Goal: Transaction & Acquisition: Purchase product/service

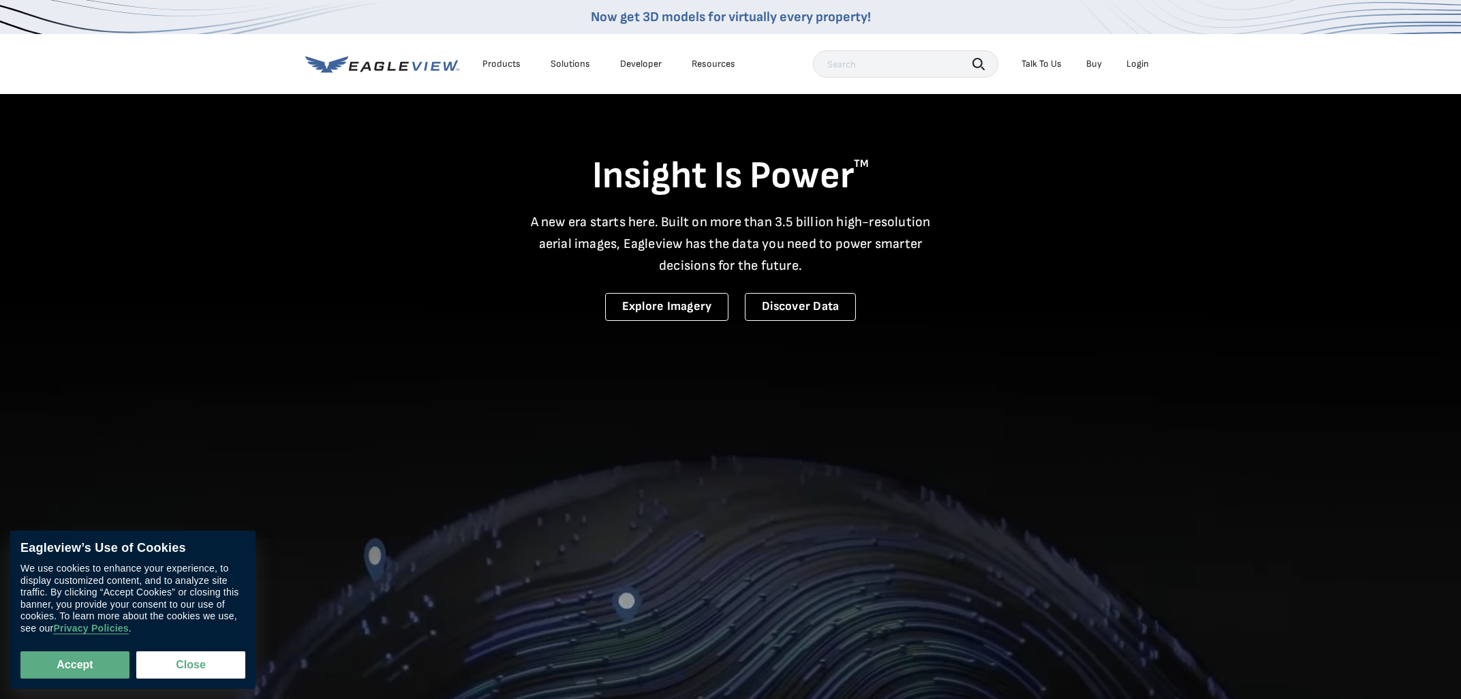
click at [1140, 63] on div "Login" at bounding box center [1138, 64] width 22 height 12
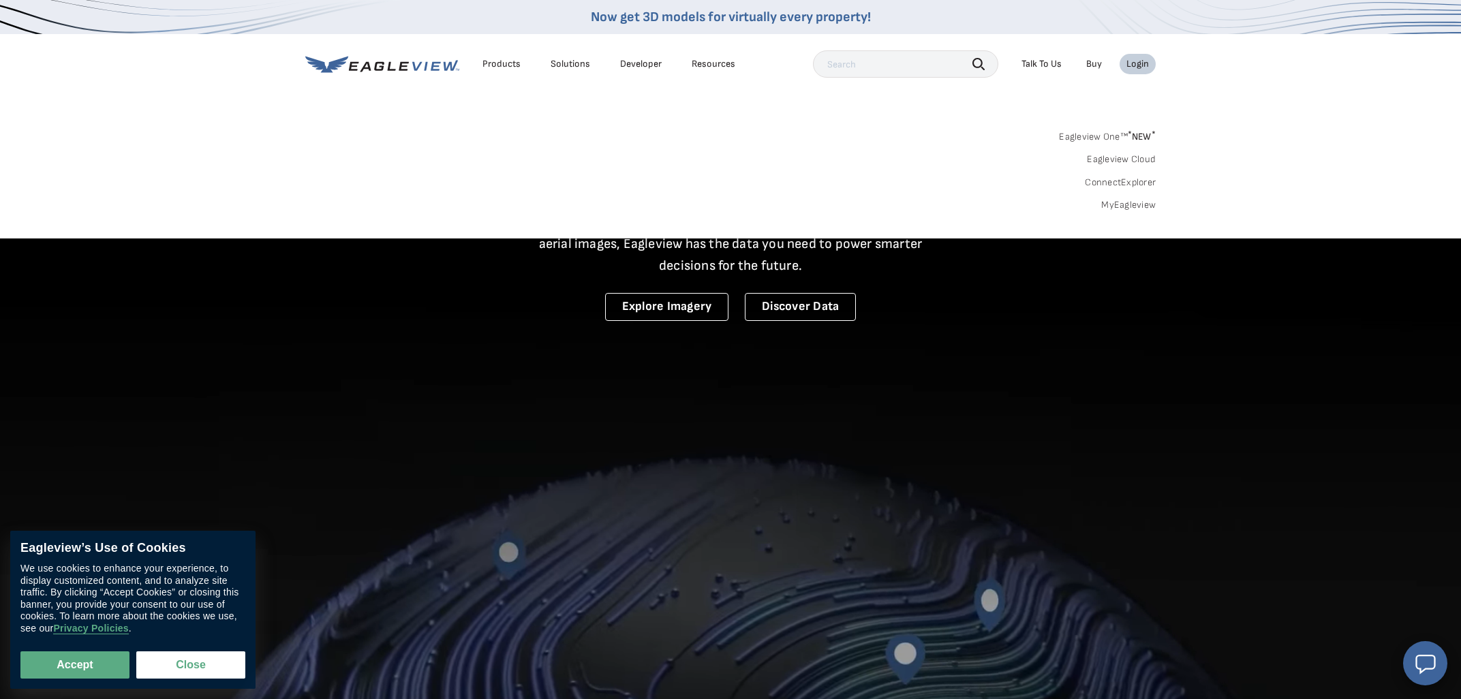
click at [1122, 203] on link "MyEagleview" at bounding box center [1128, 205] width 55 height 12
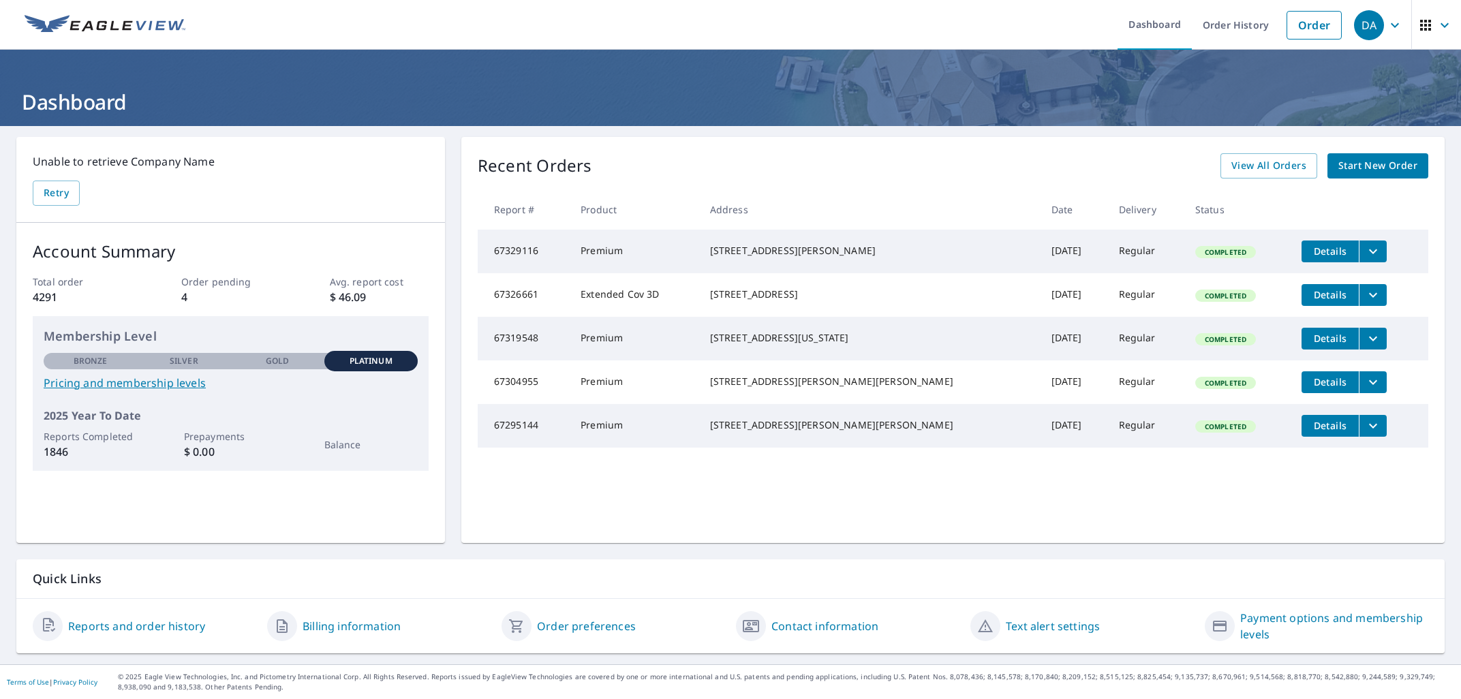
click at [1365, 347] on icon "filesDropdownBtn-67319548" at bounding box center [1373, 339] width 16 height 16
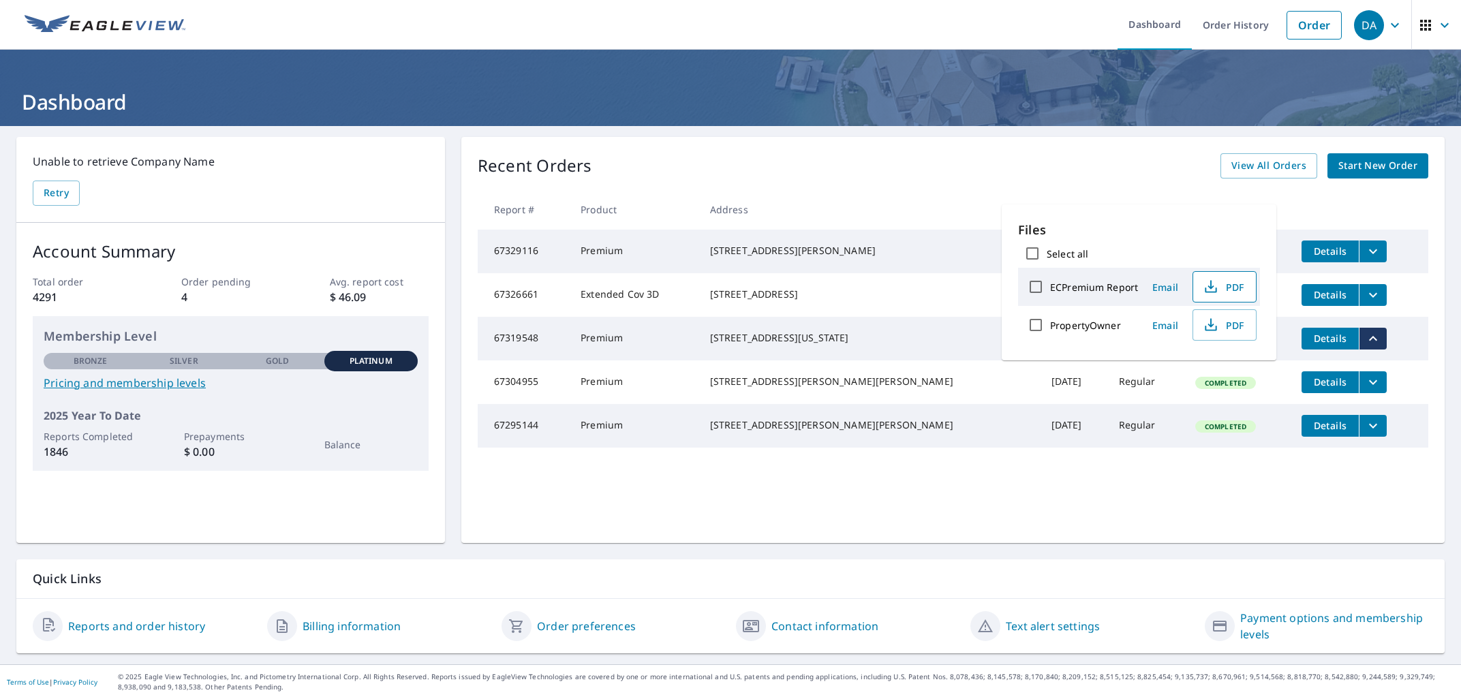
click at [1228, 288] on span "PDF" at bounding box center [1224, 287] width 44 height 16
click at [1056, 183] on div "Recent Orders View All Orders Start New Order Report # Product Address Date Del…" at bounding box center [952, 340] width 983 height 406
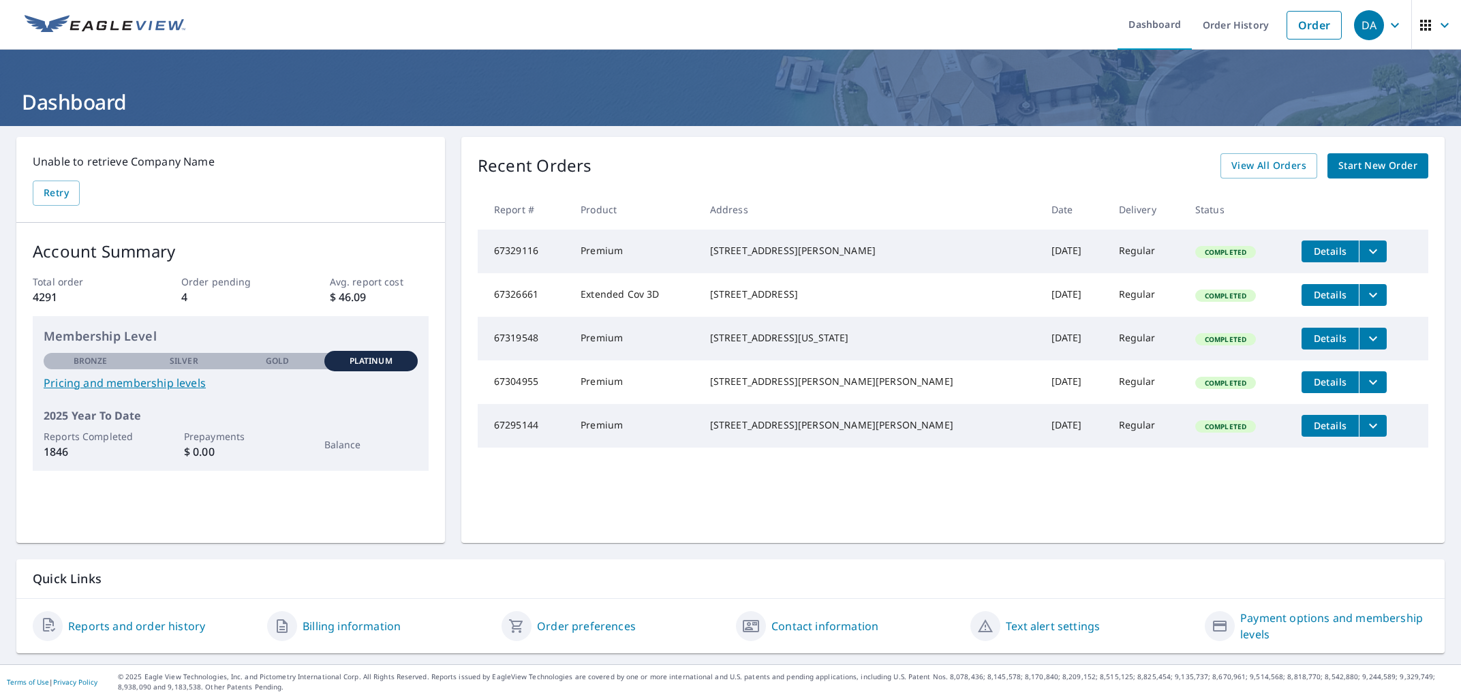
click at [1360, 164] on span "Start New Order" at bounding box center [1378, 165] width 79 height 17
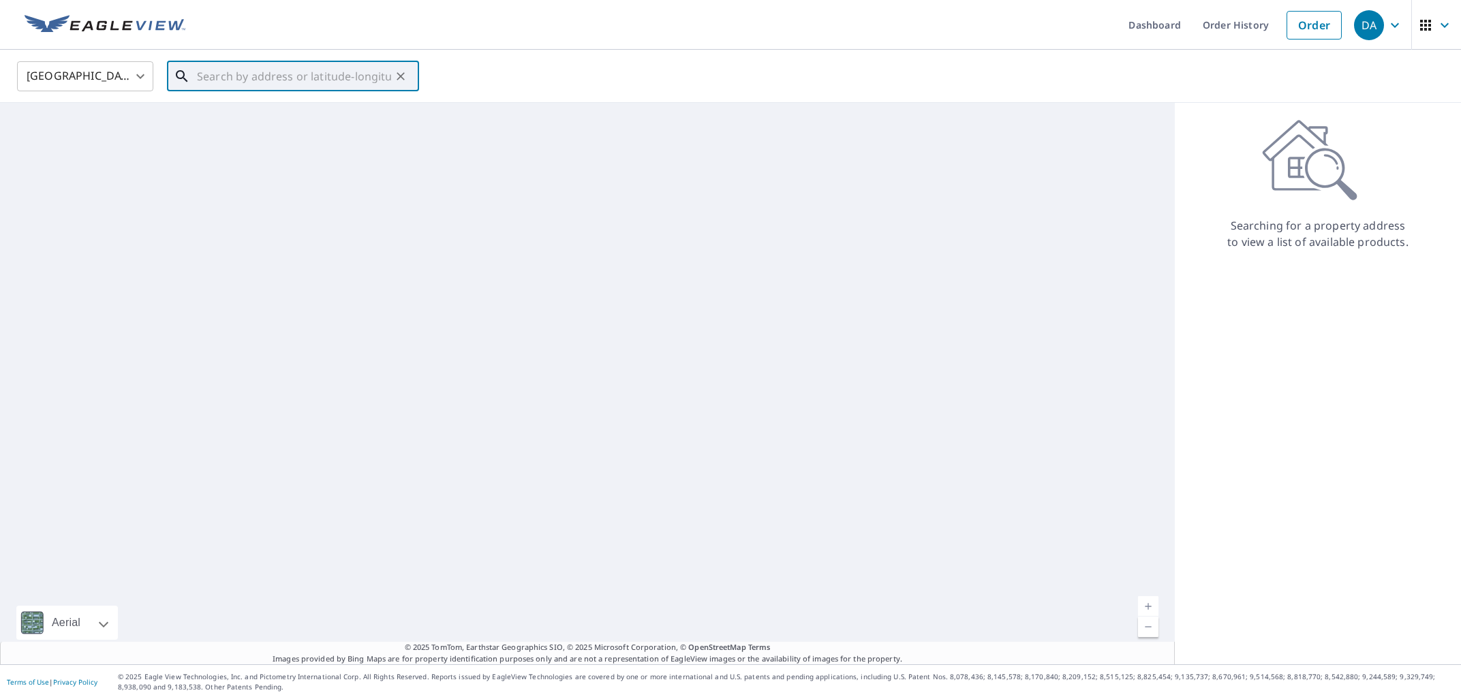
click at [326, 77] on input "text" at bounding box center [294, 76] width 194 height 38
type input "5755 Elliott Dr Sylvania, OH 43560"
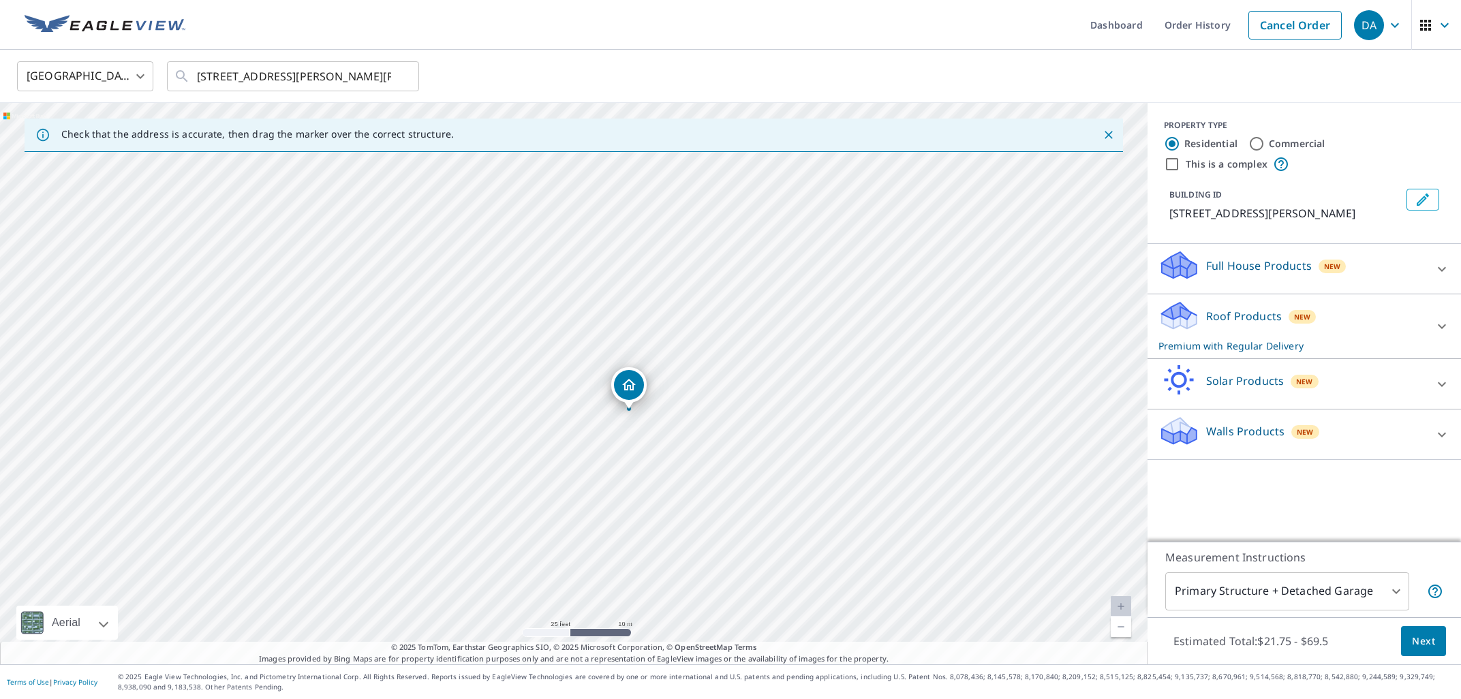
drag, startPoint x: 481, startPoint y: 428, endPoint x: 655, endPoint y: 400, distance: 176.0
click at [655, 400] on div "5755 Elliott Dr Sylvania, OH 43560" at bounding box center [574, 384] width 1148 height 562
drag, startPoint x: 580, startPoint y: 399, endPoint x: 664, endPoint y: 337, distance: 104.3
click at [664, 337] on div "5755 Elliott Dr Sylvania, OH 43560" at bounding box center [574, 384] width 1148 height 562
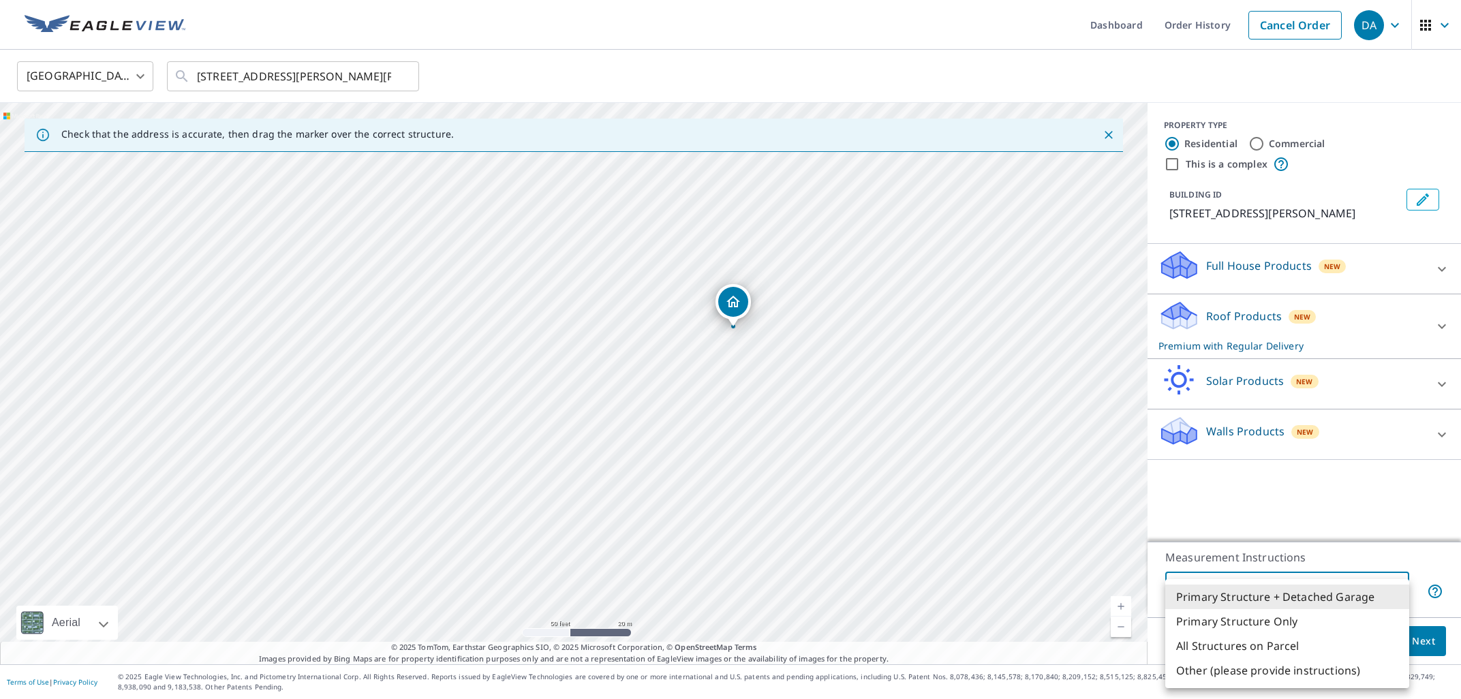
click at [1383, 589] on body "DA DA Dashboard Order History Cancel Order DA United States US ​ 5755 Elliott D…" at bounding box center [730, 349] width 1461 height 699
click at [1381, 587] on li "Primary Structure + Detached Garage" at bounding box center [1287, 597] width 244 height 25
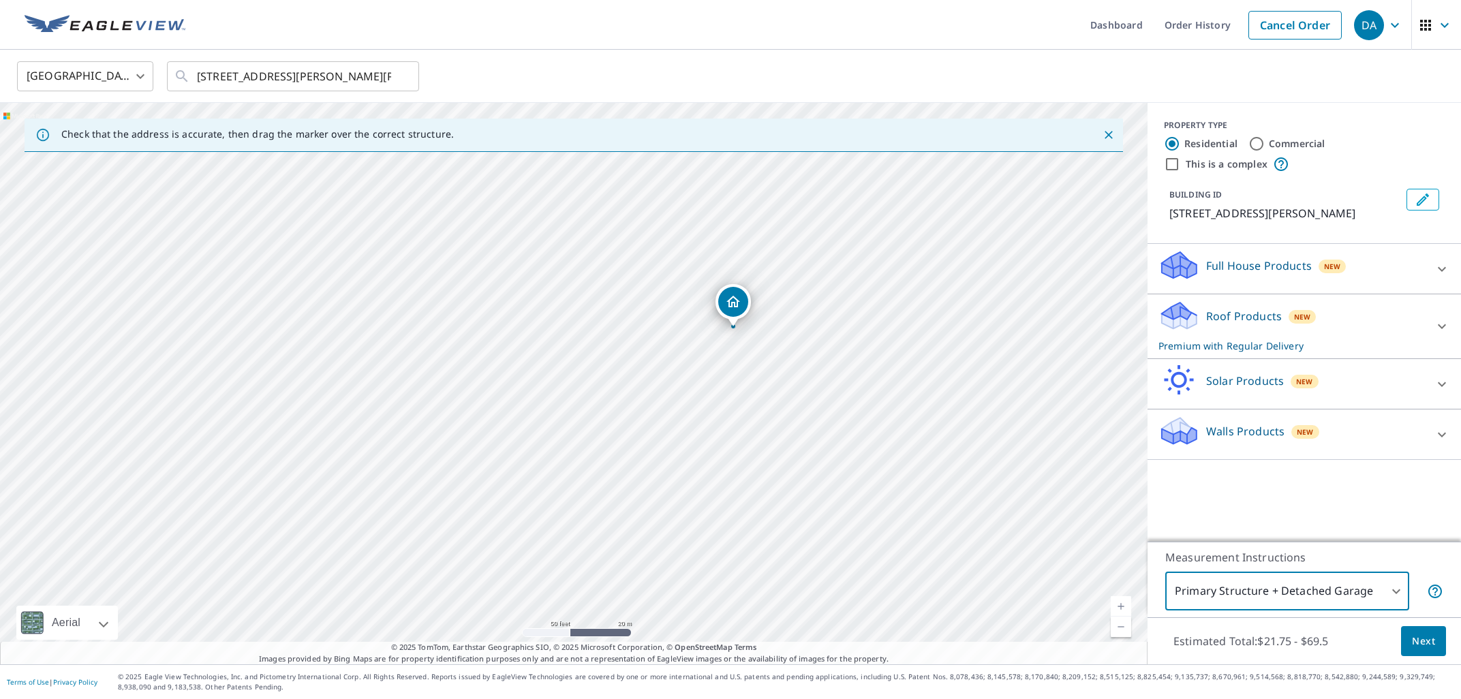
click at [1357, 552] on p "Measurement Instructions" at bounding box center [1304, 557] width 278 height 16
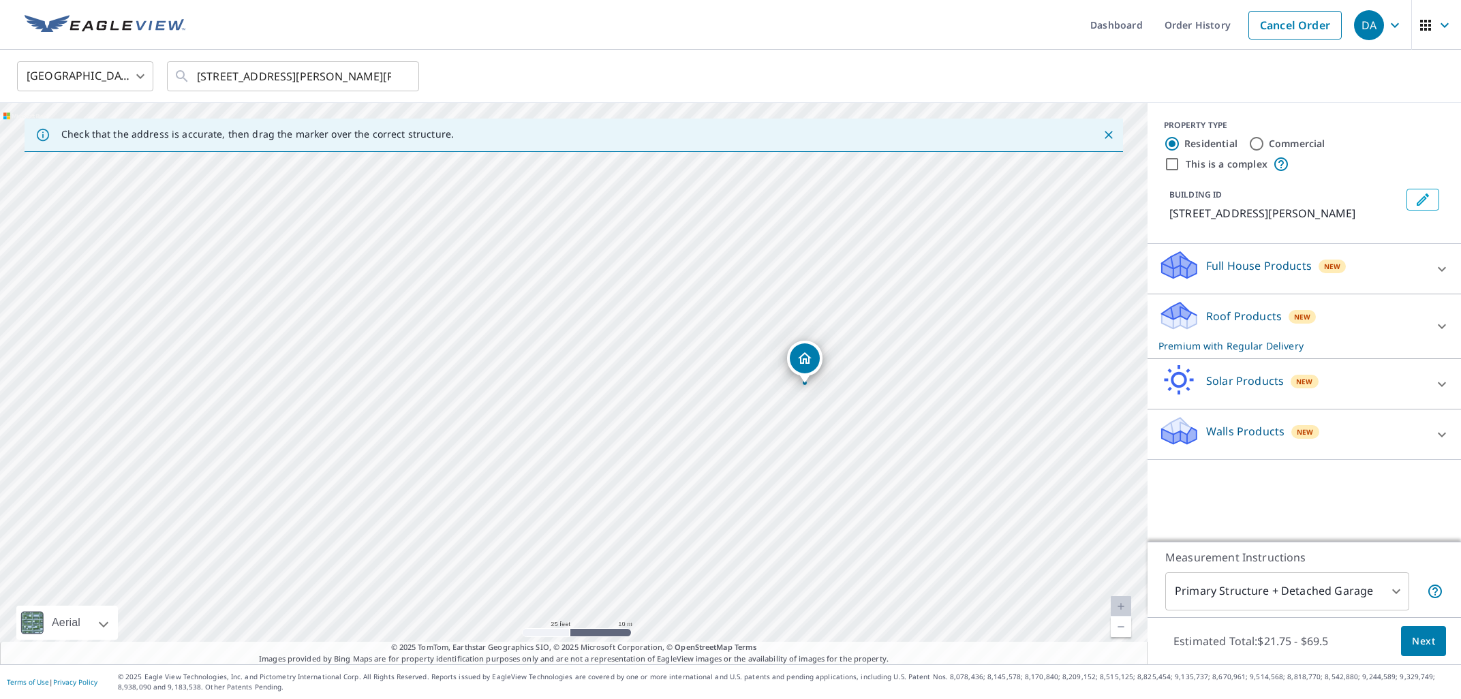
drag, startPoint x: 671, startPoint y: 373, endPoint x: 940, endPoint y: 346, distance: 269.8
click at [947, 352] on div "5755 Elliott Dr Sylvania, OH 43560" at bounding box center [574, 384] width 1148 height 562
click at [1404, 637] on button "Next" at bounding box center [1423, 641] width 45 height 31
